Goal: Submit feedback/report problem

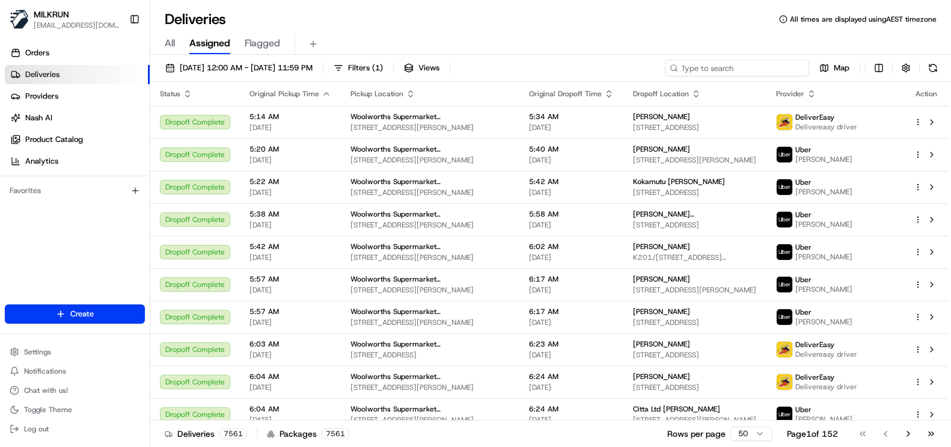
click at [742, 76] on div "[DATE] 12:00 AM - [DATE] 11:59 PM Filters ( 1 ) Views Map" at bounding box center [550, 71] width 801 height 22
paste input "861a2944-554e-4252-8e89-b2cd63b92b82"
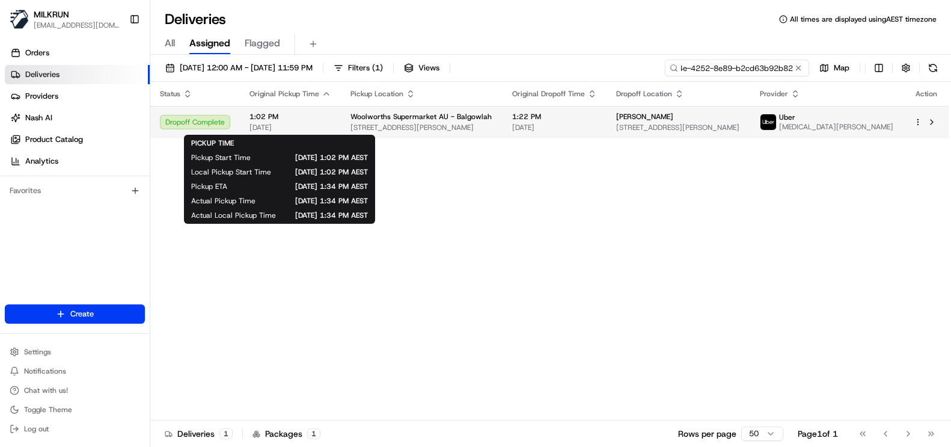
type input "861a2944-554e-4252-8e89-b2cd63b92b82"
click at [301, 123] on span "[DATE]" at bounding box center [291, 128] width 82 height 10
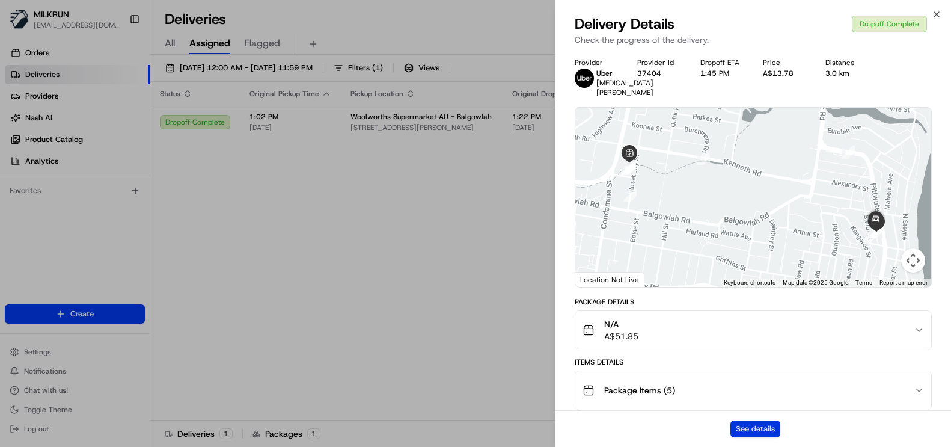
click at [763, 432] on button "See details" at bounding box center [756, 428] width 50 height 17
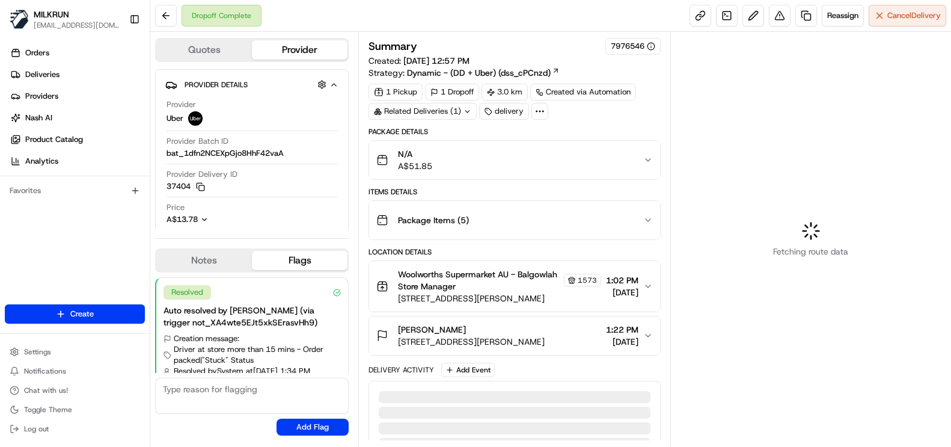
scroll to position [28, 0]
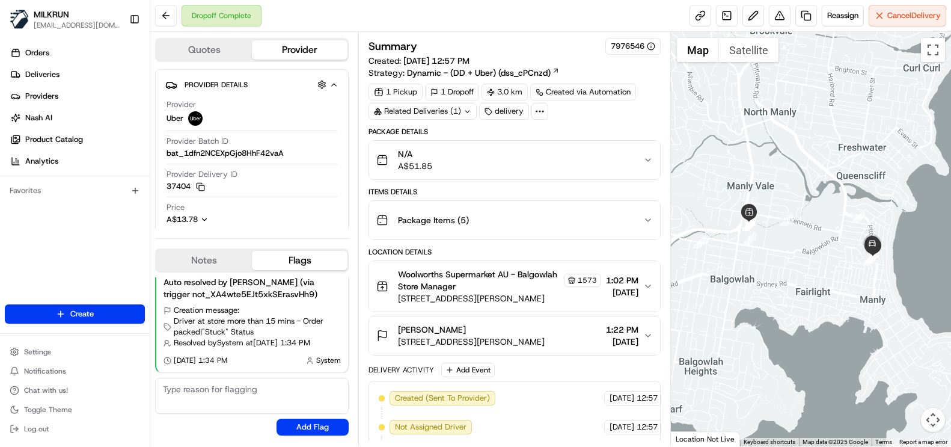
click at [465, 151] on div "N/A A$51.85" at bounding box center [509, 160] width 267 height 24
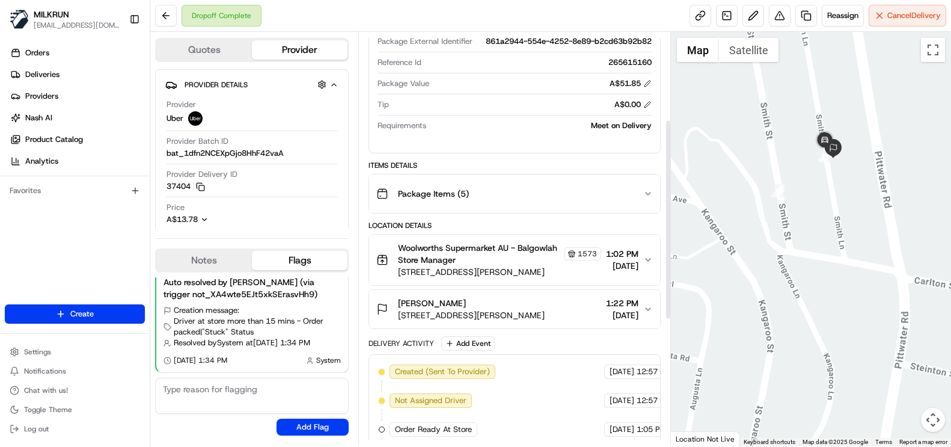
scroll to position [180, 0]
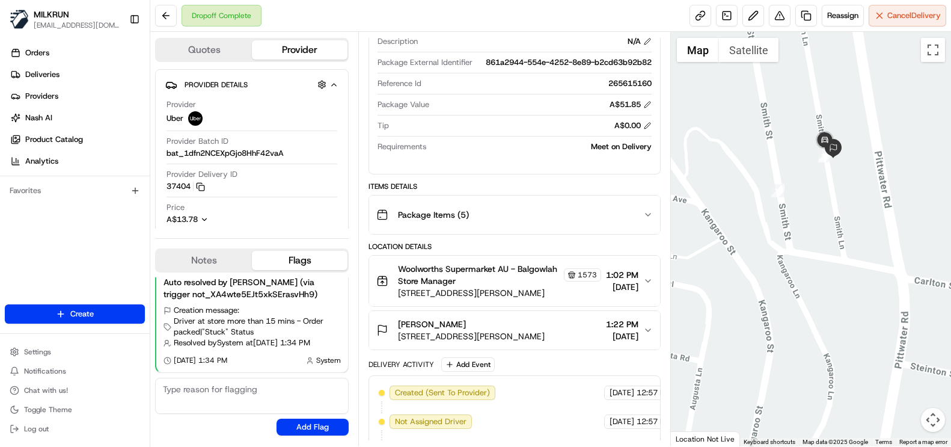
click at [606, 330] on span "[DATE]" at bounding box center [622, 336] width 32 height 12
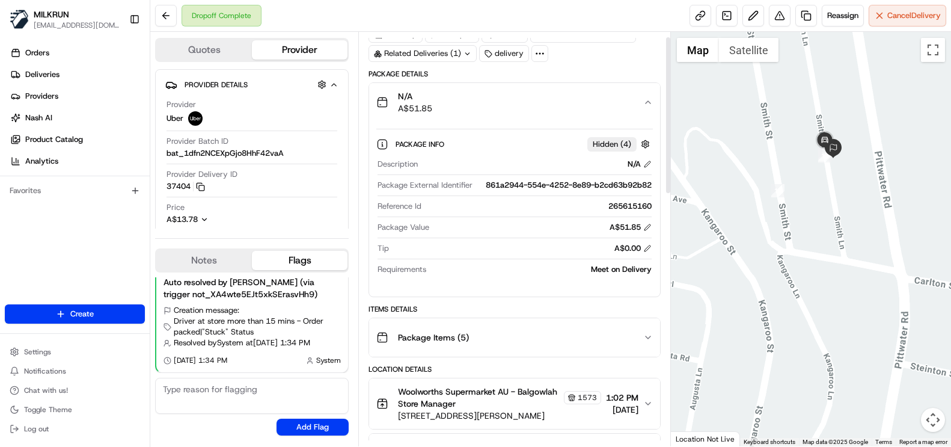
scroll to position [0, 0]
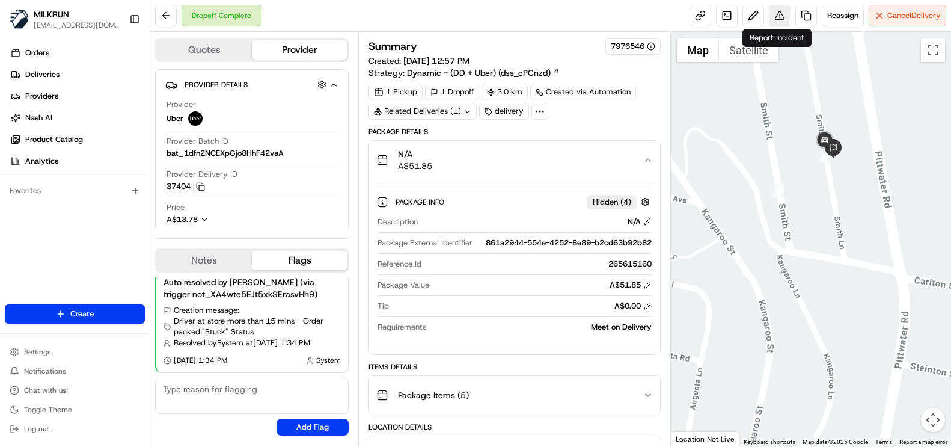
click at [776, 10] on button at bounding box center [780, 16] width 22 height 22
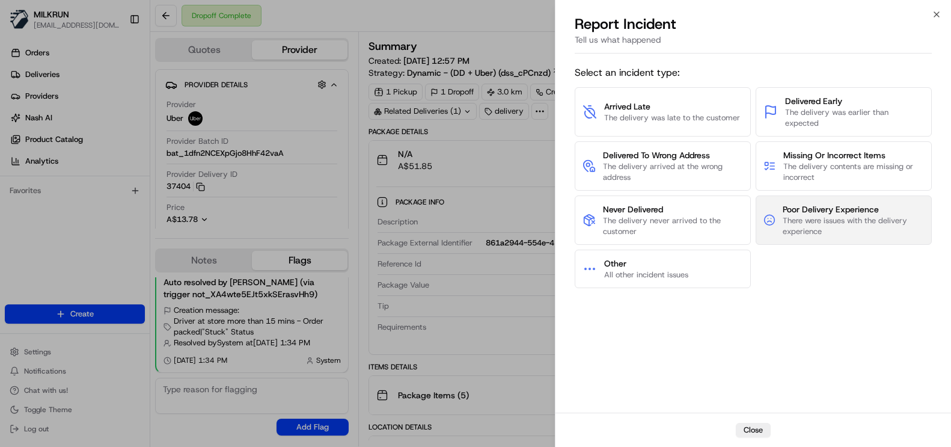
click at [832, 223] on span "There were issues with the delivery experience" at bounding box center [853, 226] width 141 height 22
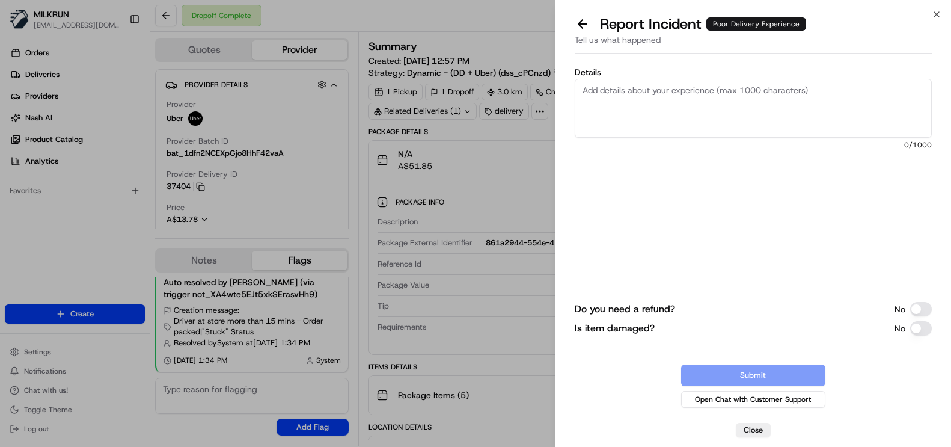
click at [690, 106] on textarea "Details" at bounding box center [753, 108] width 357 height 59
paste textarea "I included clear instructions for my order’s delivery. Unfortunately, these wer…"
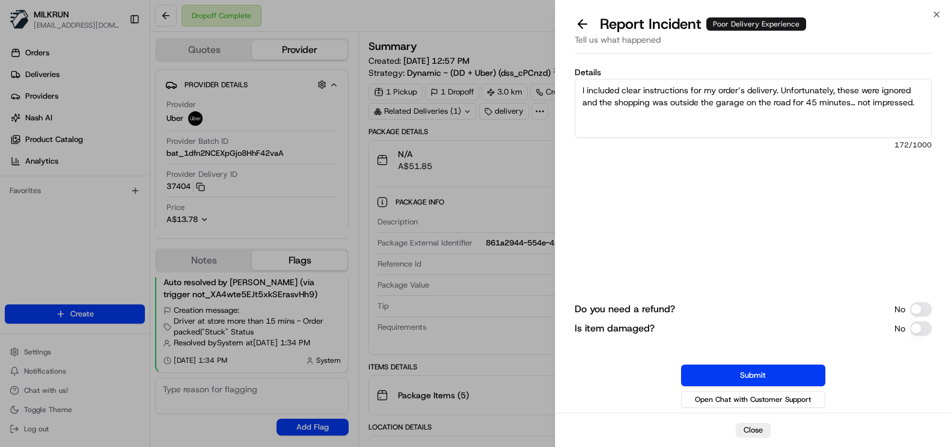
click at [580, 87] on textarea "I included clear instructions for my order’s delivery. Unfortunately, these wer…" at bounding box center [753, 108] width 357 height 59
click at [589, 90] on textarea "Cstomer feedback: I included clear instructions for my order’s delivery. Unfort…" at bounding box center [753, 108] width 357 height 59
type textarea "Customer feedback: I included clear instructions for my order’s delivery. Unfor…"
click at [774, 370] on button "Submit" at bounding box center [753, 375] width 144 height 22
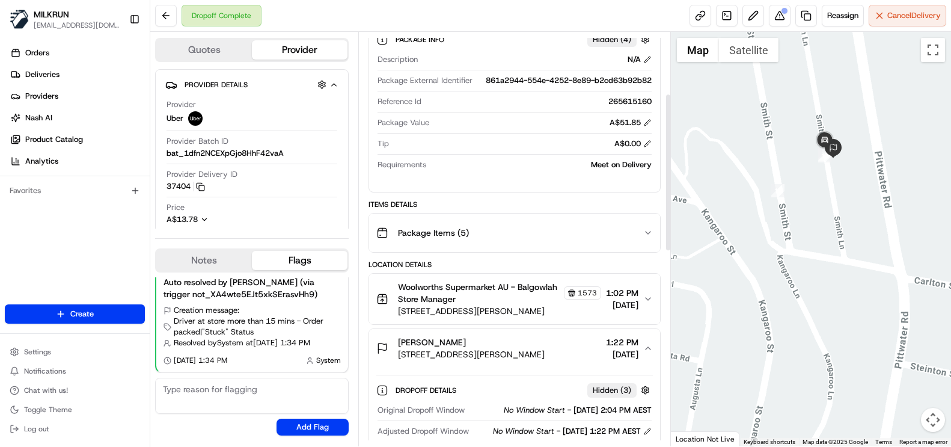
scroll to position [180, 0]
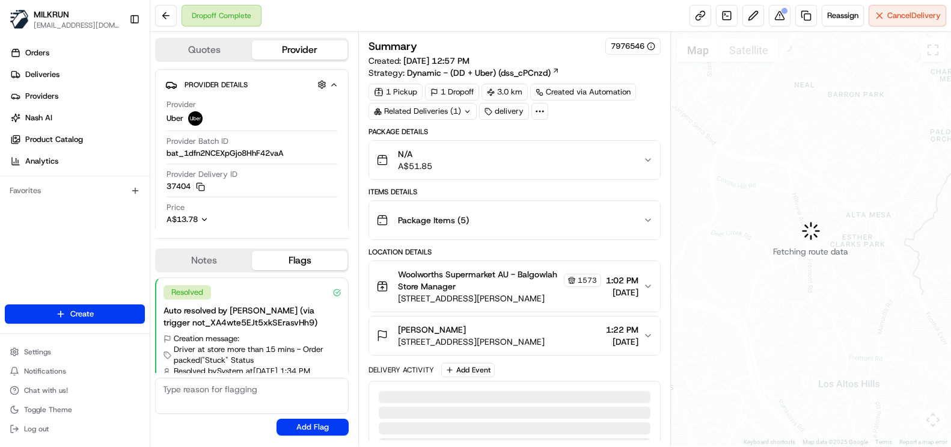
scroll to position [28, 0]
